Goal: Browse casually

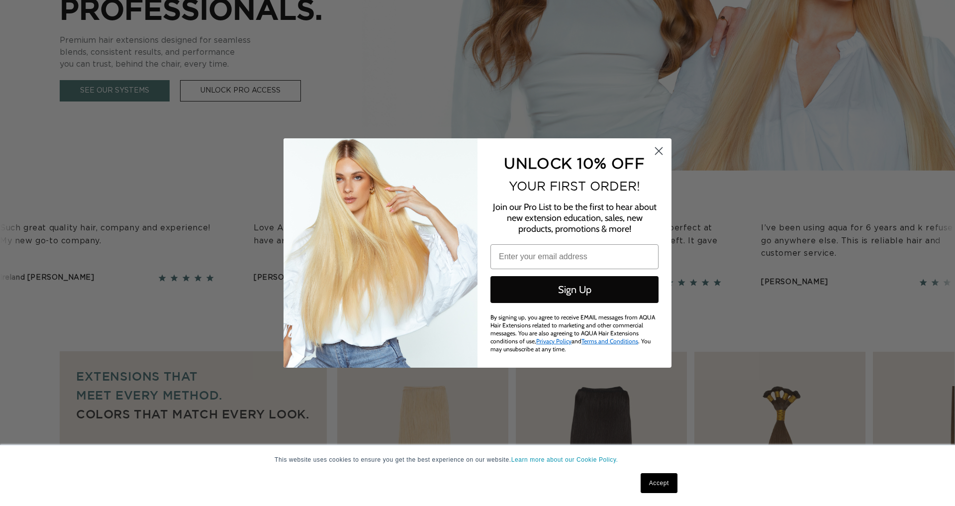
scroll to position [0, 885]
click at [664, 158] on circle "Close dialog" at bounding box center [659, 151] width 16 height 16
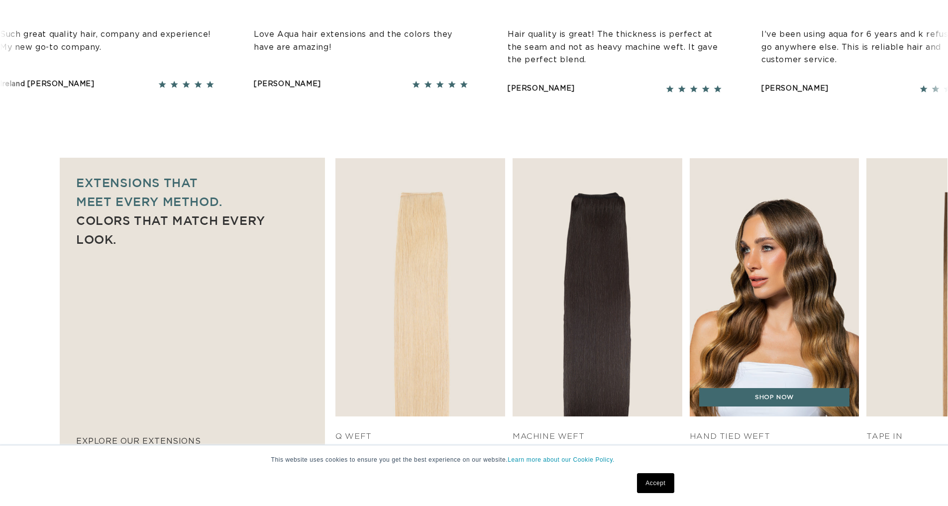
scroll to position [616, 0]
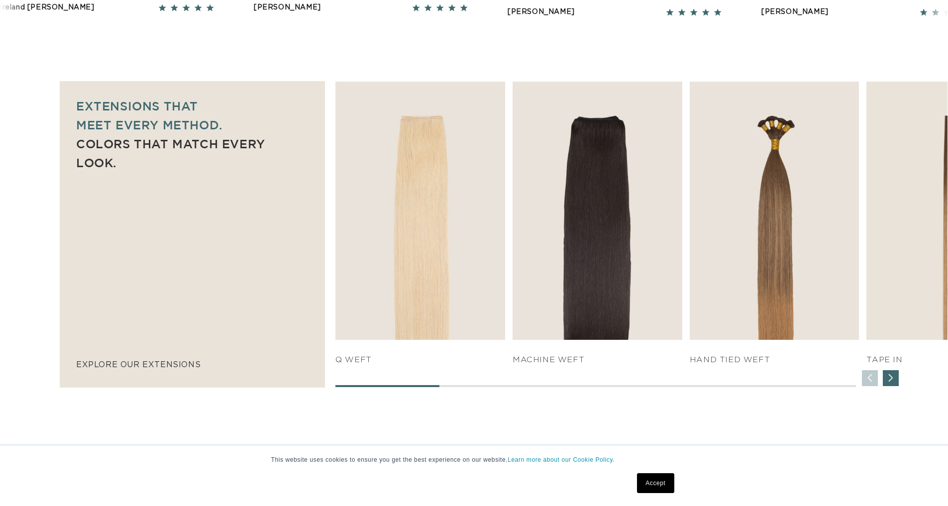
click at [889, 376] on div "Next slide" at bounding box center [891, 378] width 16 height 16
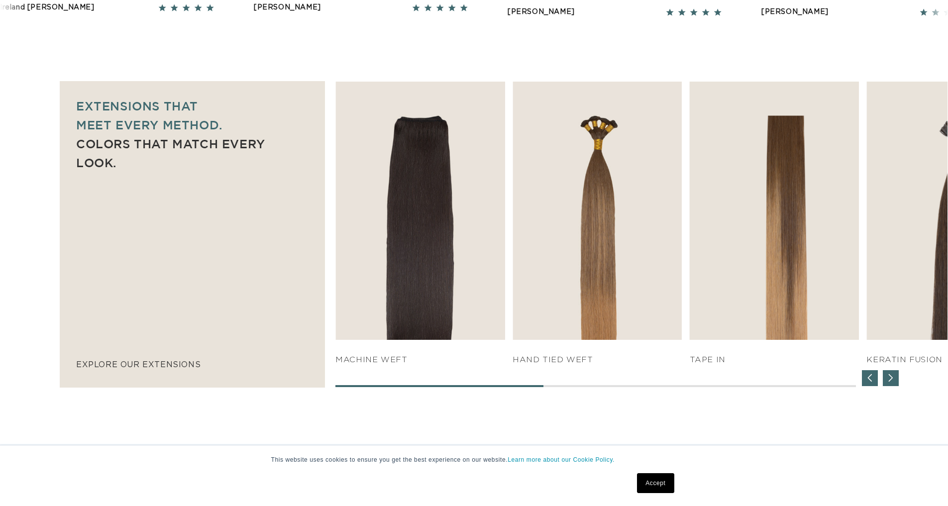
scroll to position [0, 877]
click at [889, 376] on div "Next slide" at bounding box center [891, 378] width 16 height 16
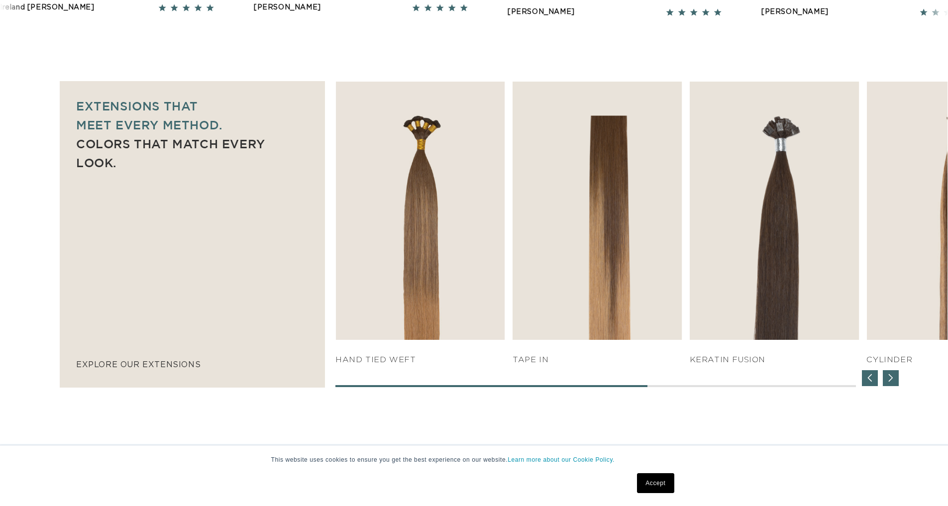
click at [889, 376] on div "Next slide" at bounding box center [891, 378] width 16 height 16
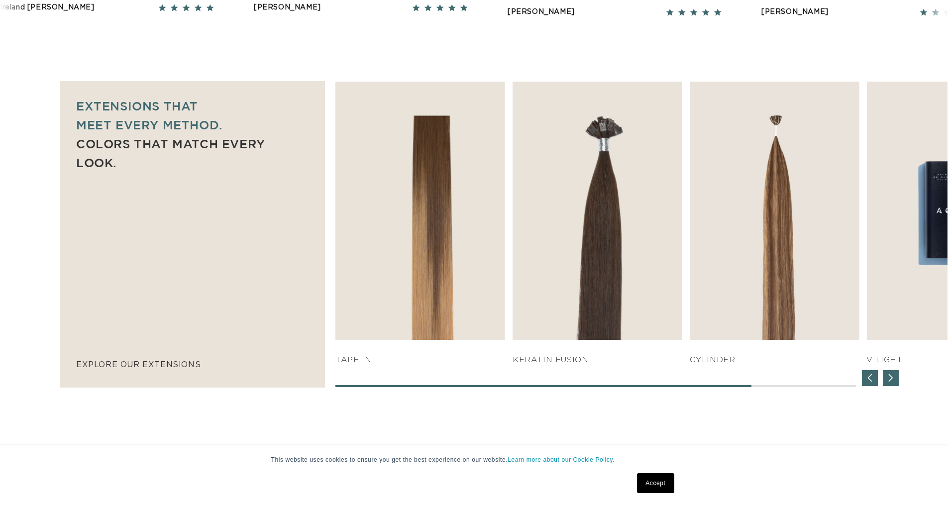
click at [889, 376] on div "Next slide" at bounding box center [891, 378] width 16 height 16
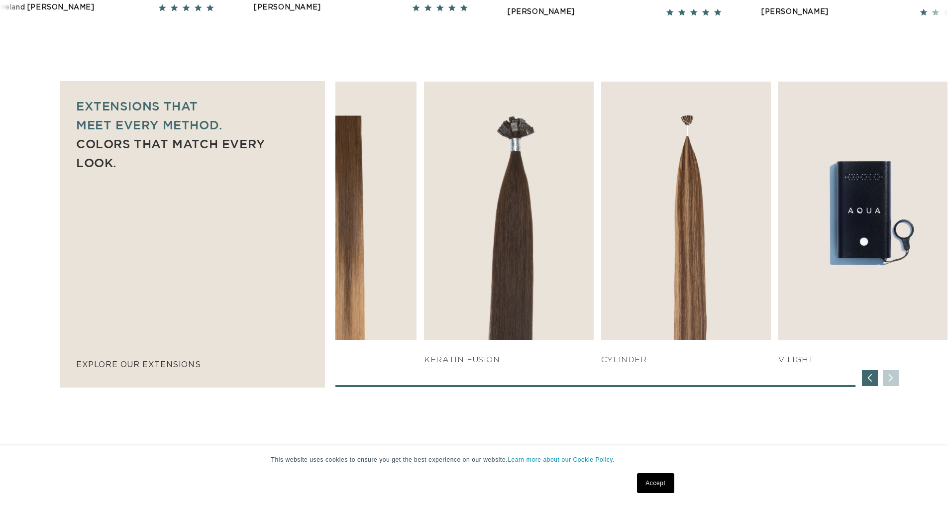
scroll to position [0, 1754]
click at [866, 377] on div "Previous slide" at bounding box center [870, 378] width 16 height 16
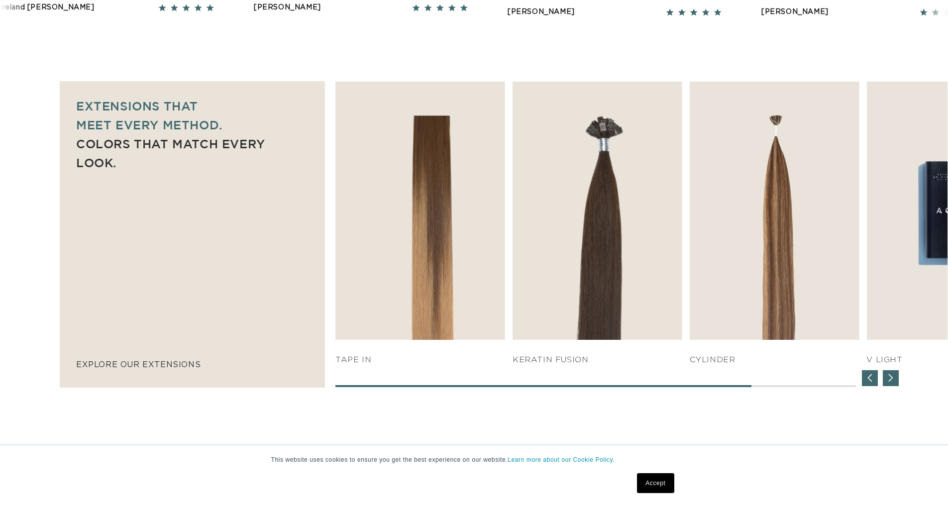
click at [870, 376] on div "Previous slide" at bounding box center [870, 378] width 16 height 16
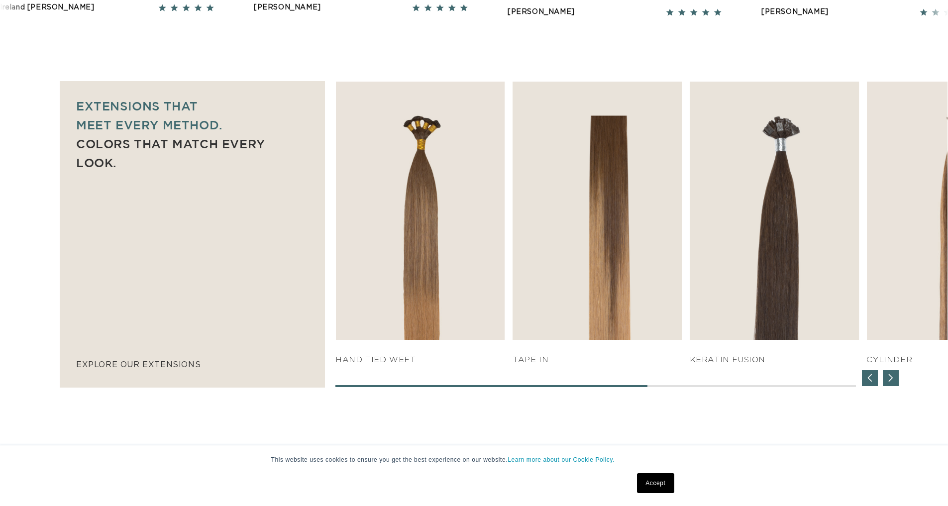
scroll to position [0, 0]
click at [870, 376] on div "Previous slide" at bounding box center [870, 378] width 16 height 16
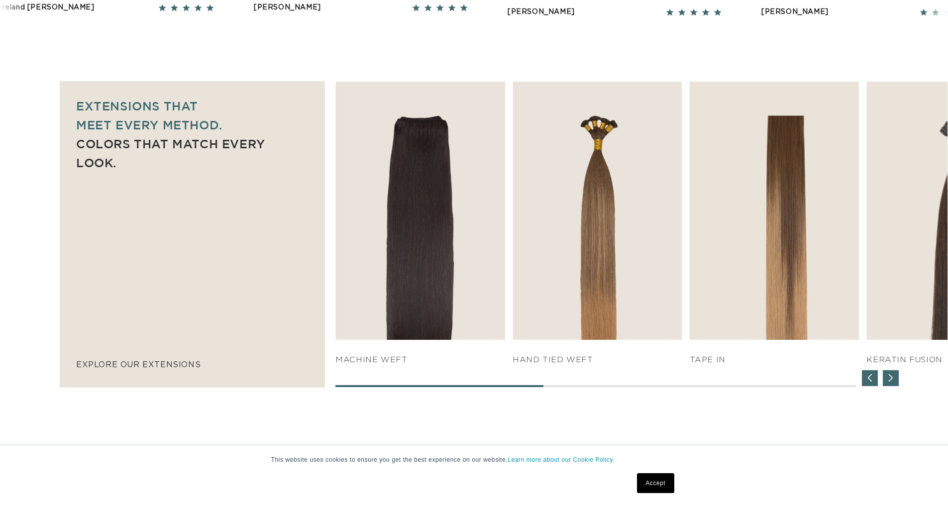
click at [864, 381] on div "Previous slide" at bounding box center [870, 378] width 16 height 16
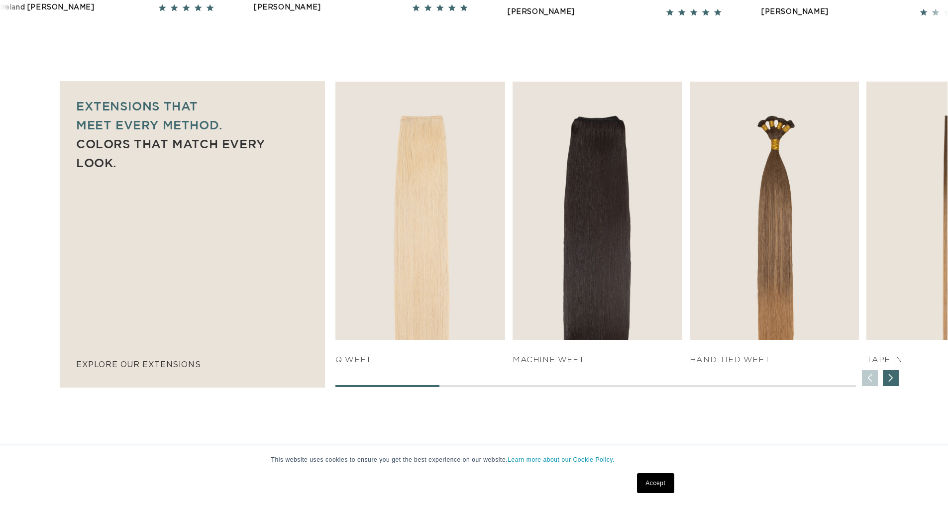
click at [864, 381] on div "SHOP NOW q weft SHOP NOW Machine Weft SHOP NOW" at bounding box center [641, 234] width 612 height 305
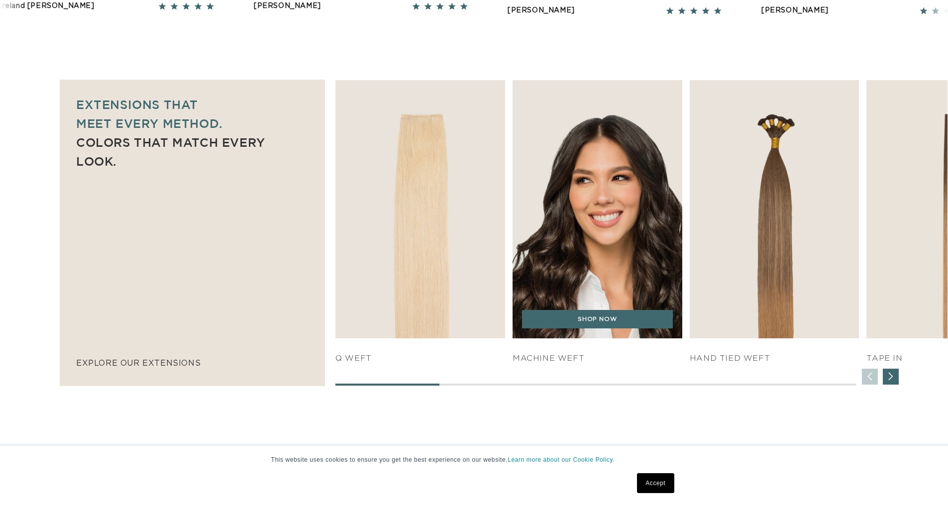
scroll to position [672, 0]
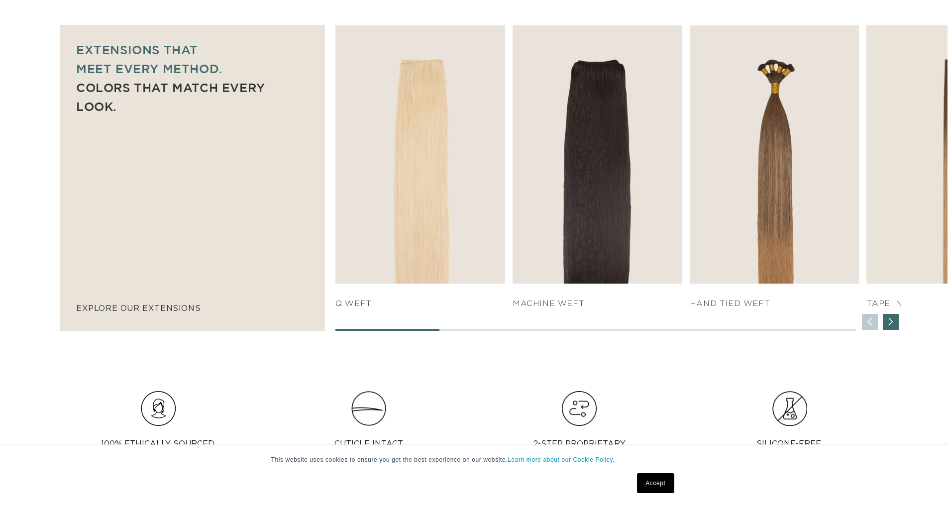
click at [891, 316] on div "Next slide" at bounding box center [891, 322] width 16 height 16
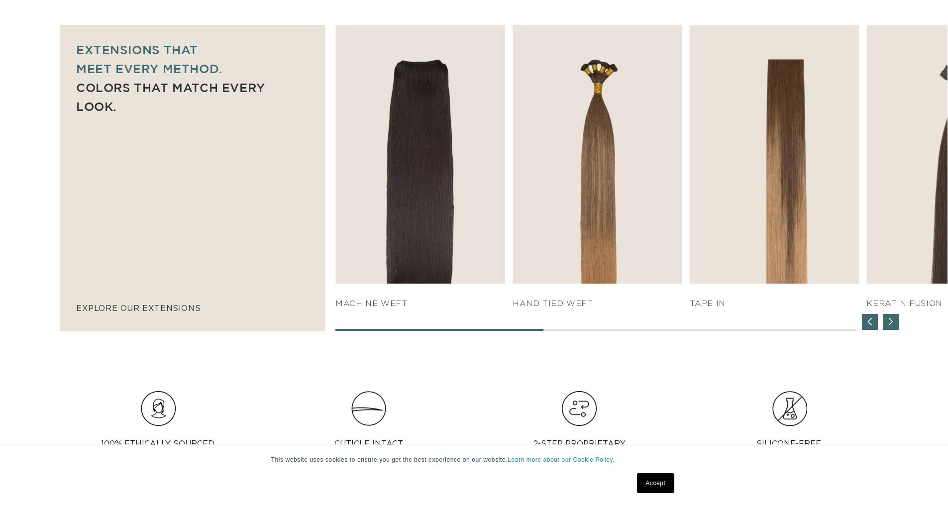
click at [892, 316] on div "Next slide" at bounding box center [891, 322] width 16 height 16
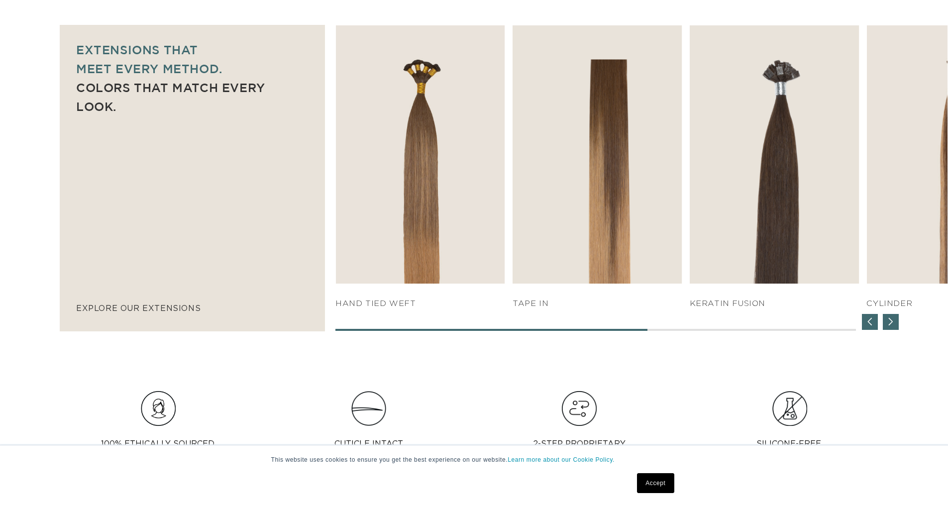
scroll to position [0, 0]
click at [892, 316] on div "Next slide" at bounding box center [891, 322] width 16 height 16
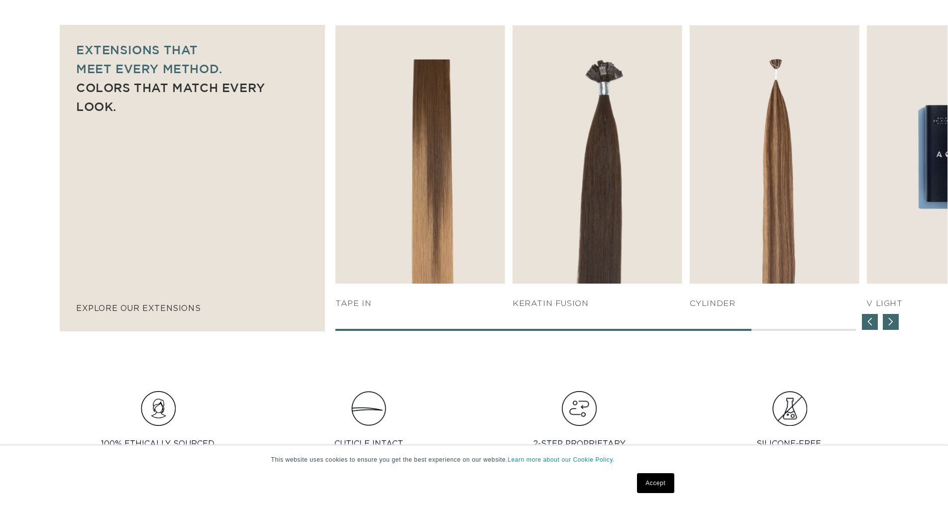
click at [892, 316] on div "Next slide" at bounding box center [891, 322] width 16 height 16
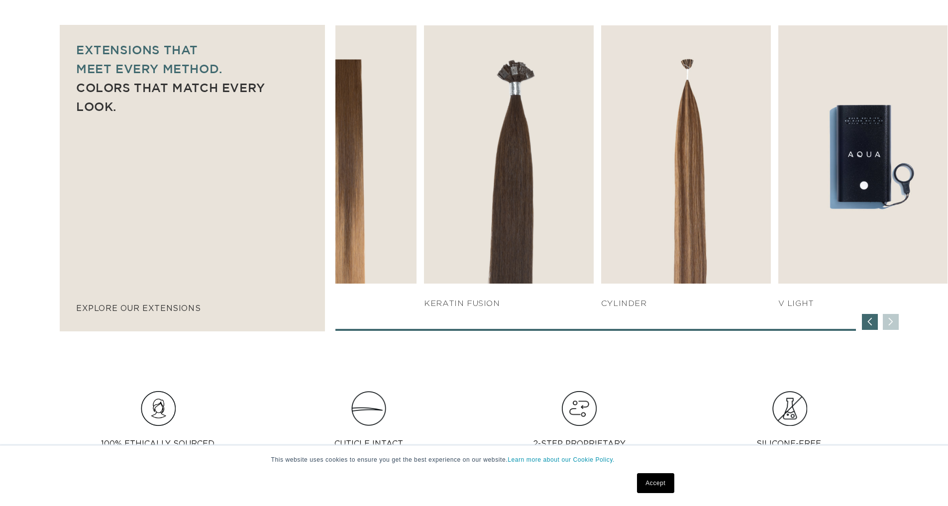
click at [869, 320] on div "Previous slide" at bounding box center [870, 322] width 16 height 16
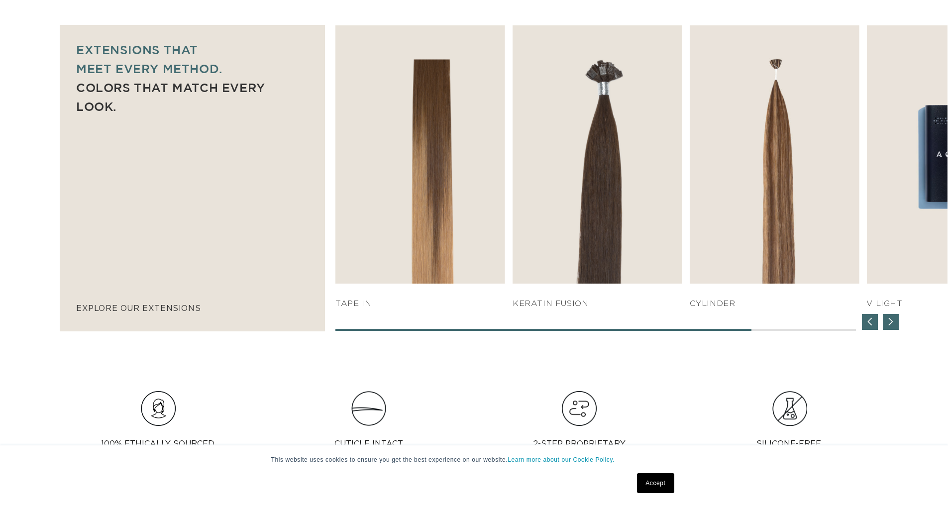
click at [869, 320] on div "Previous slide" at bounding box center [870, 322] width 16 height 16
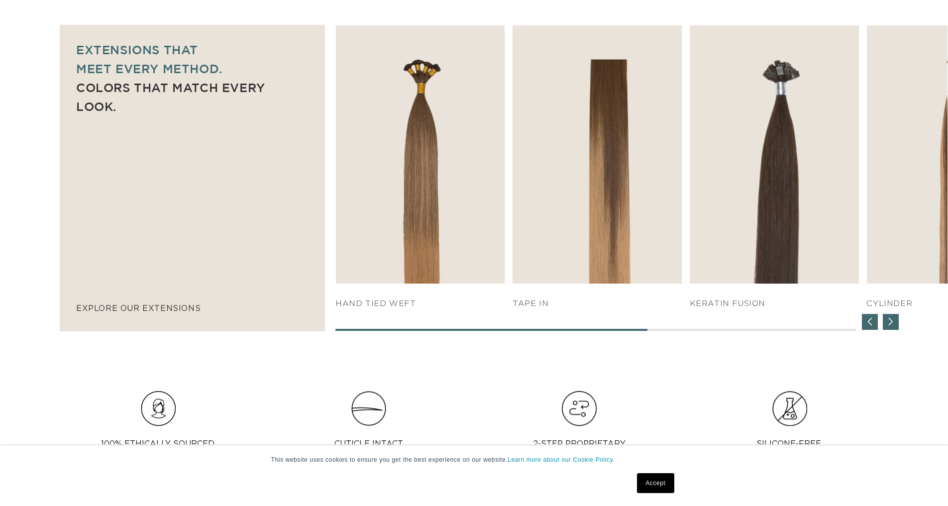
click at [869, 320] on div "Previous slide" at bounding box center [870, 322] width 16 height 16
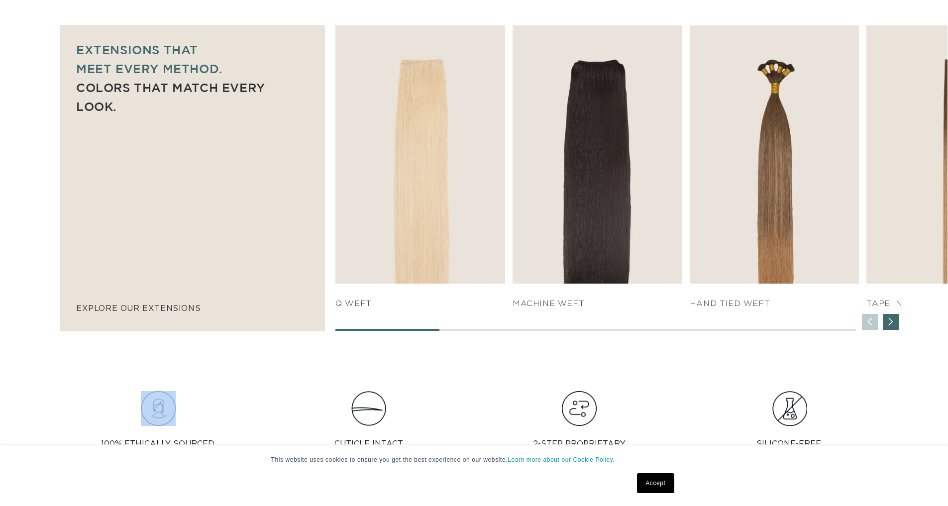
click at [869, 320] on div "SHOP NOW q weft SHOP NOW Machine Weft SHOP NOW" at bounding box center [641, 177] width 612 height 305
